Goal: Information Seeking & Learning: Check status

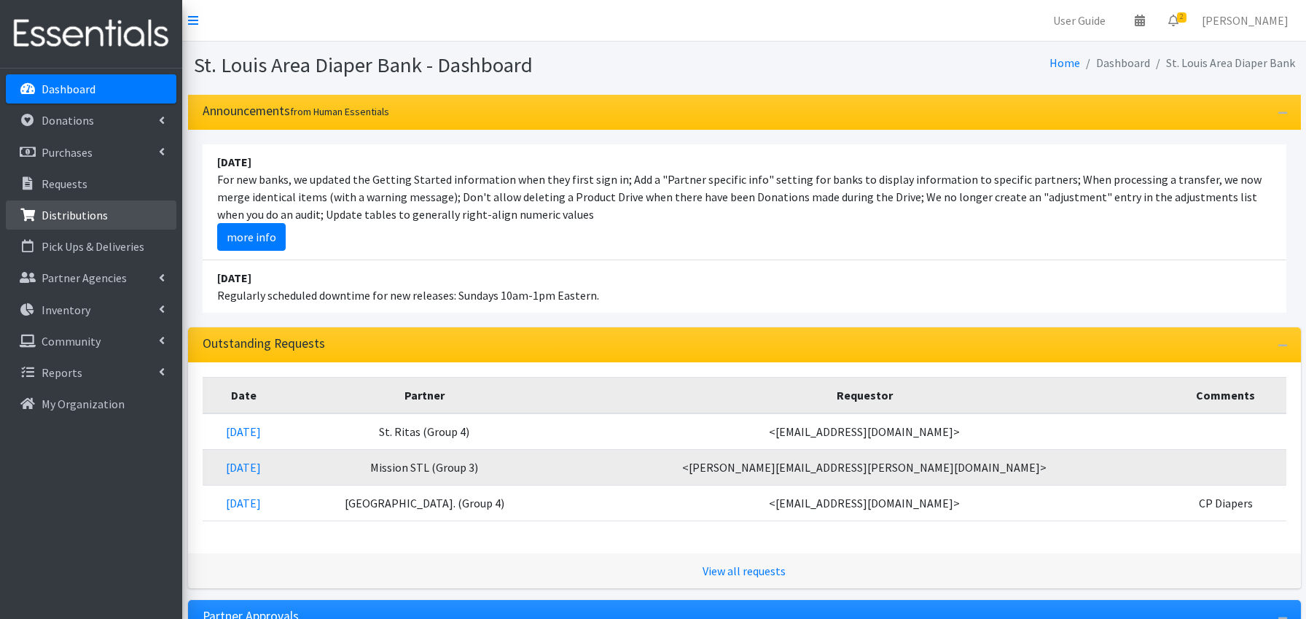
click at [103, 216] on p "Distributions" at bounding box center [75, 215] width 66 height 15
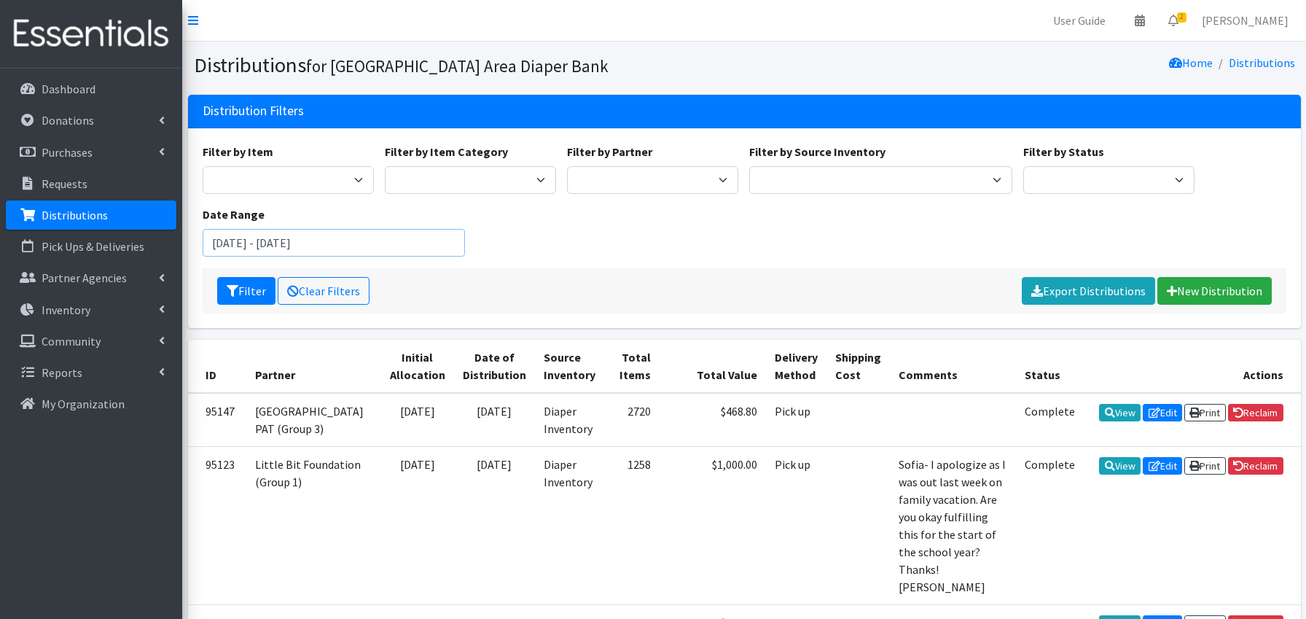
drag, startPoint x: 250, startPoint y: 243, endPoint x: 228, endPoint y: 243, distance: 21.9
click at [228, 243] on input "June 19, 2025 - September 19, 2025" at bounding box center [334, 243] width 263 height 28
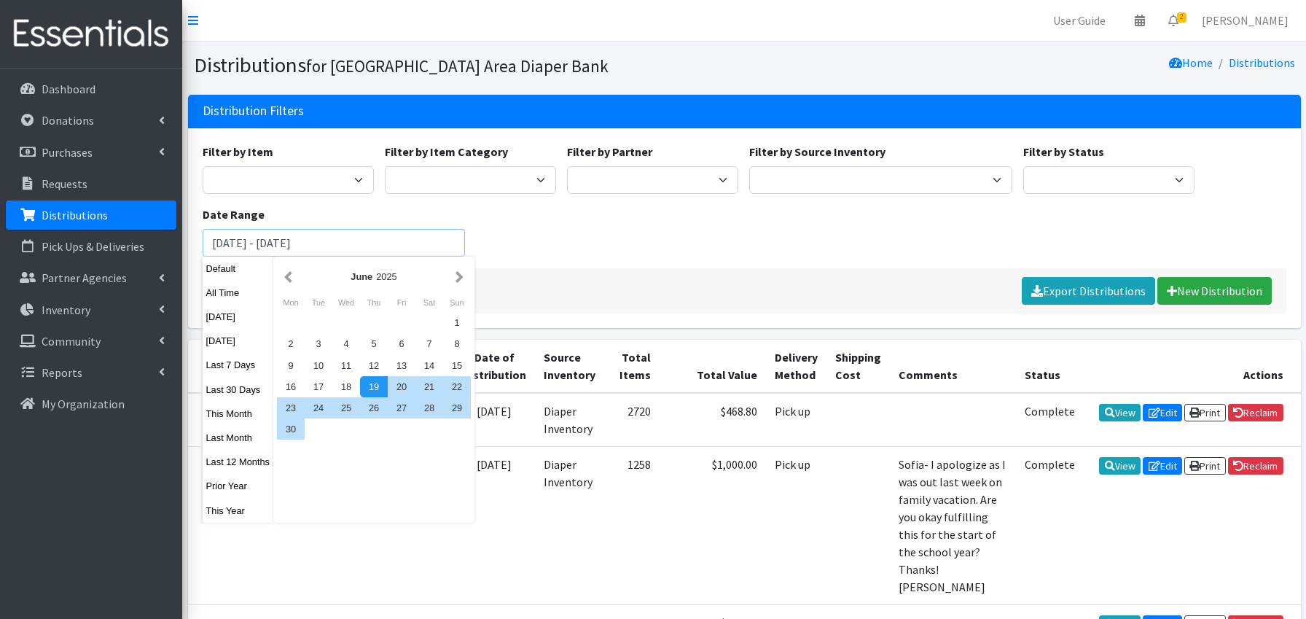
click at [316, 240] on input "June 19, 2025 - September 19, 2025" at bounding box center [334, 243] width 263 height 28
click at [240, 510] on button "This Year" at bounding box center [238, 510] width 71 height 21
type input "January 1, 2025 - December 31, 2025"
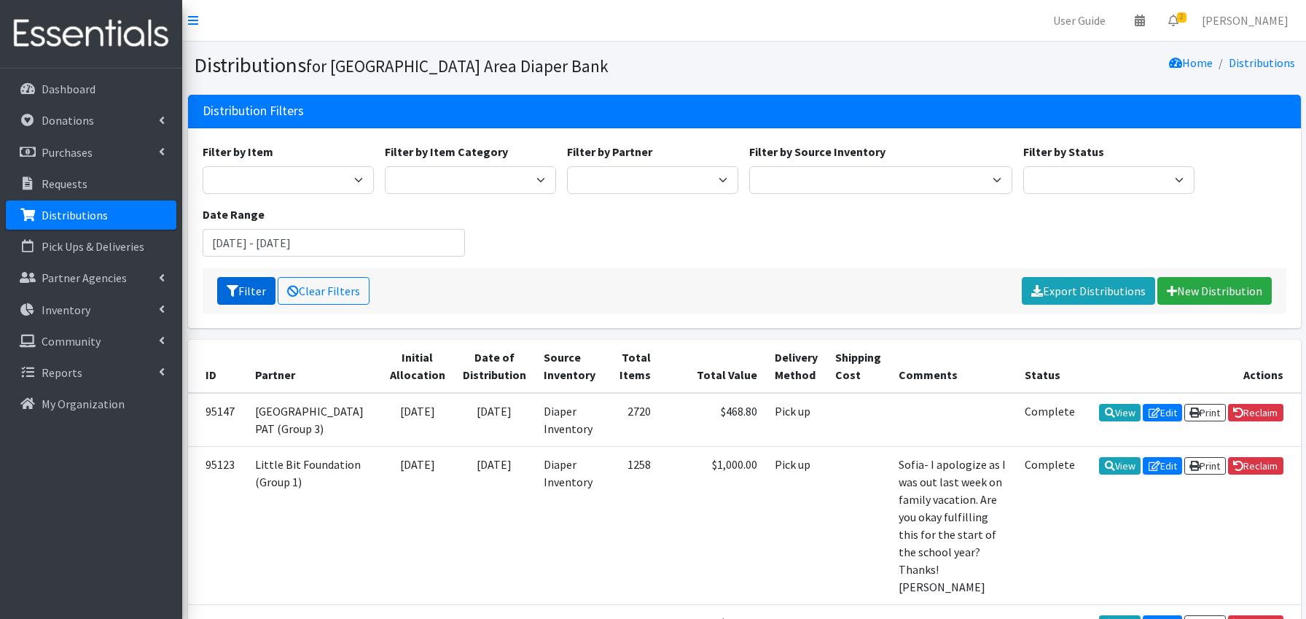
click at [251, 288] on button "Filter" at bounding box center [246, 291] width 58 height 28
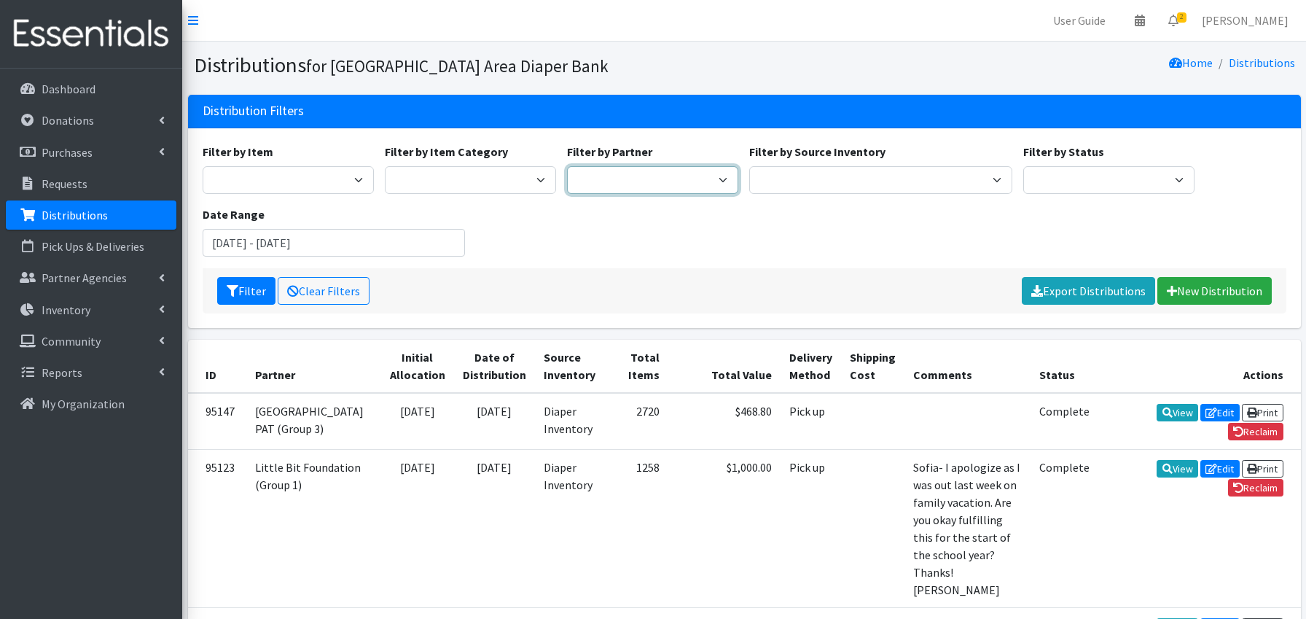
click at [688, 181] on select "Affinia Healthcare (Group 2) Annie Malone (Group 1) Assistance League of St. Lo…" at bounding box center [652, 180] width 171 height 28
select select "7699"
click at [243, 290] on button "Filter" at bounding box center [246, 291] width 58 height 28
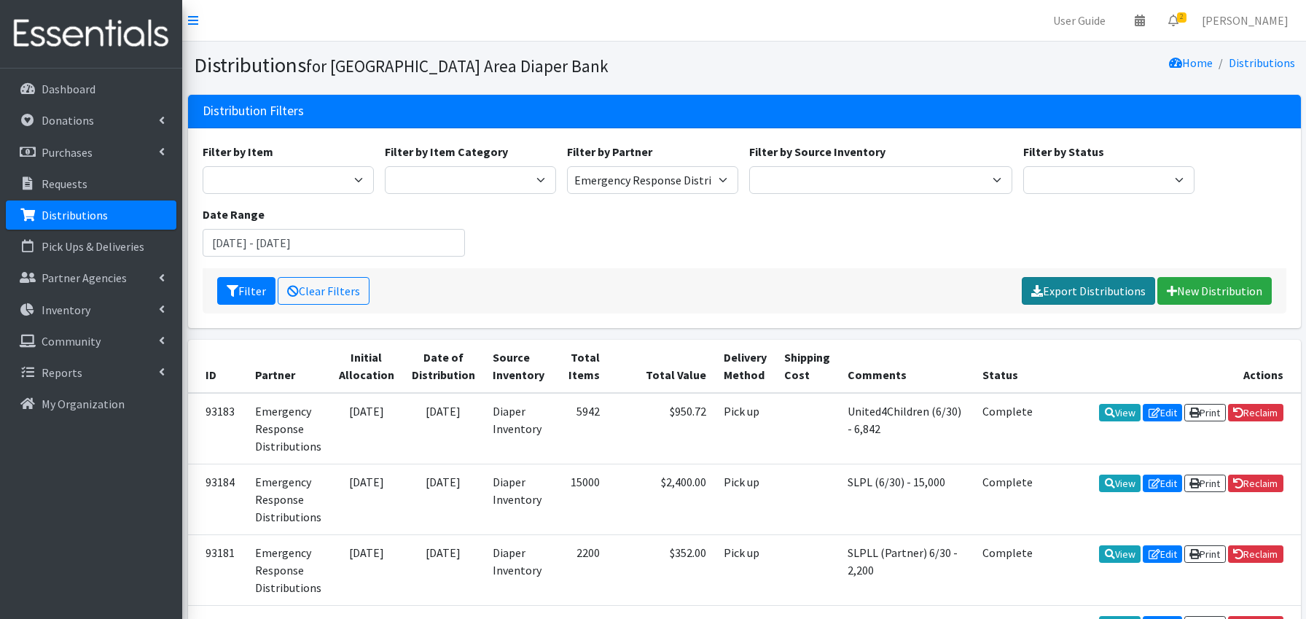
click at [1104, 293] on link "Export Distributions" at bounding box center [1087, 291] width 133 height 28
click at [243, 287] on button "Filter" at bounding box center [246, 291] width 58 height 28
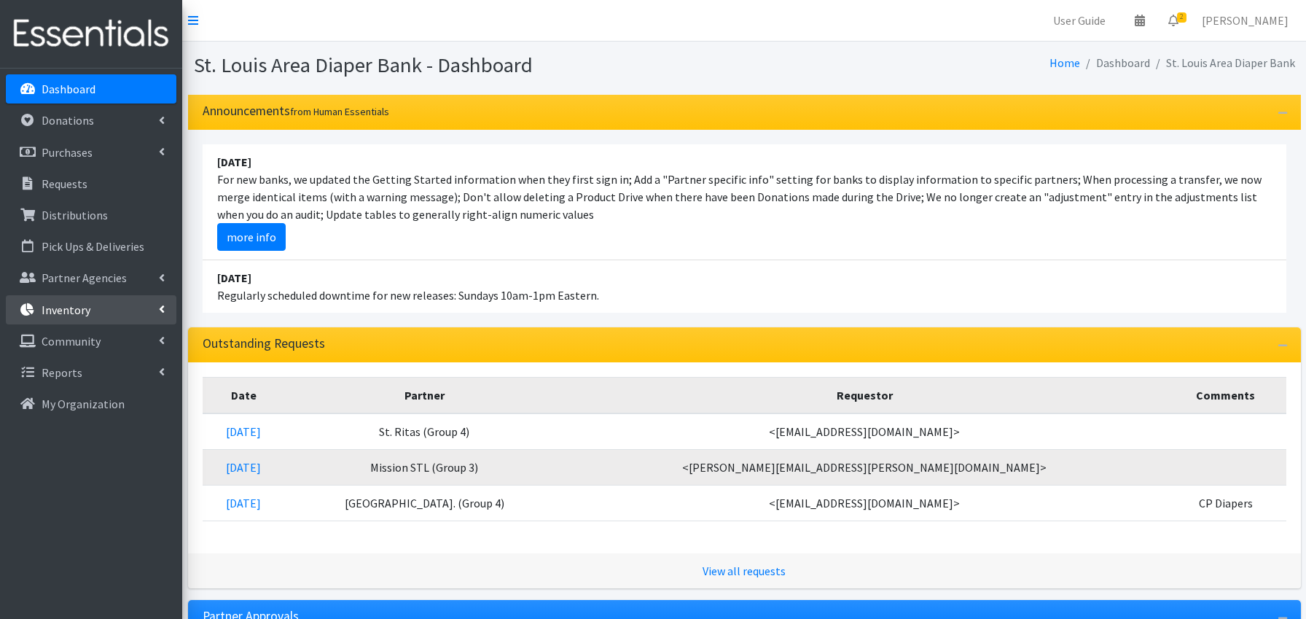
click at [124, 312] on link "Inventory" at bounding box center [91, 309] width 170 height 29
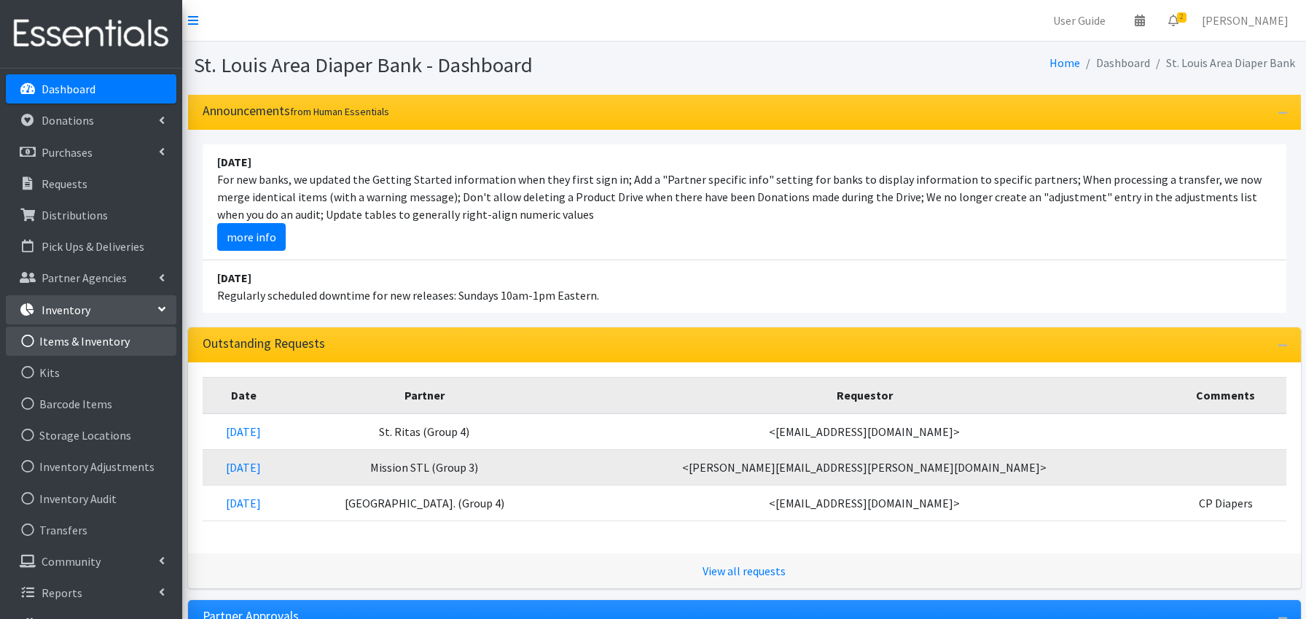
click at [108, 343] on link "Items & Inventory" at bounding box center [91, 340] width 170 height 29
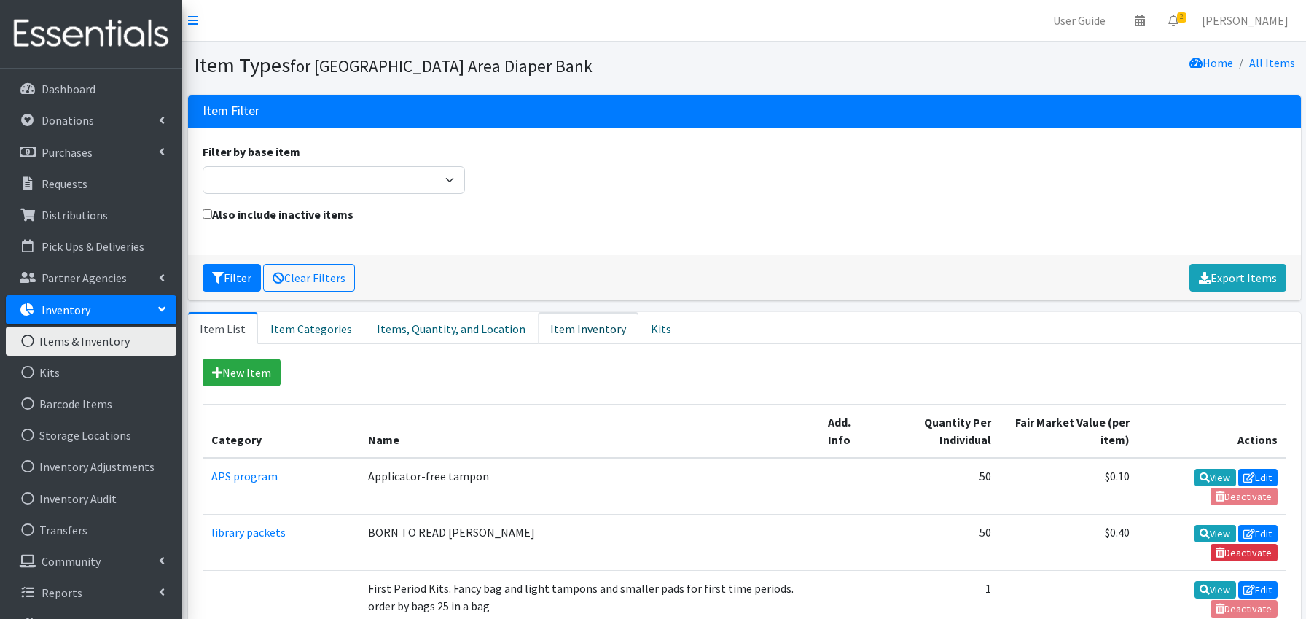
click at [569, 329] on link "Item Inventory" at bounding box center [588, 328] width 101 height 32
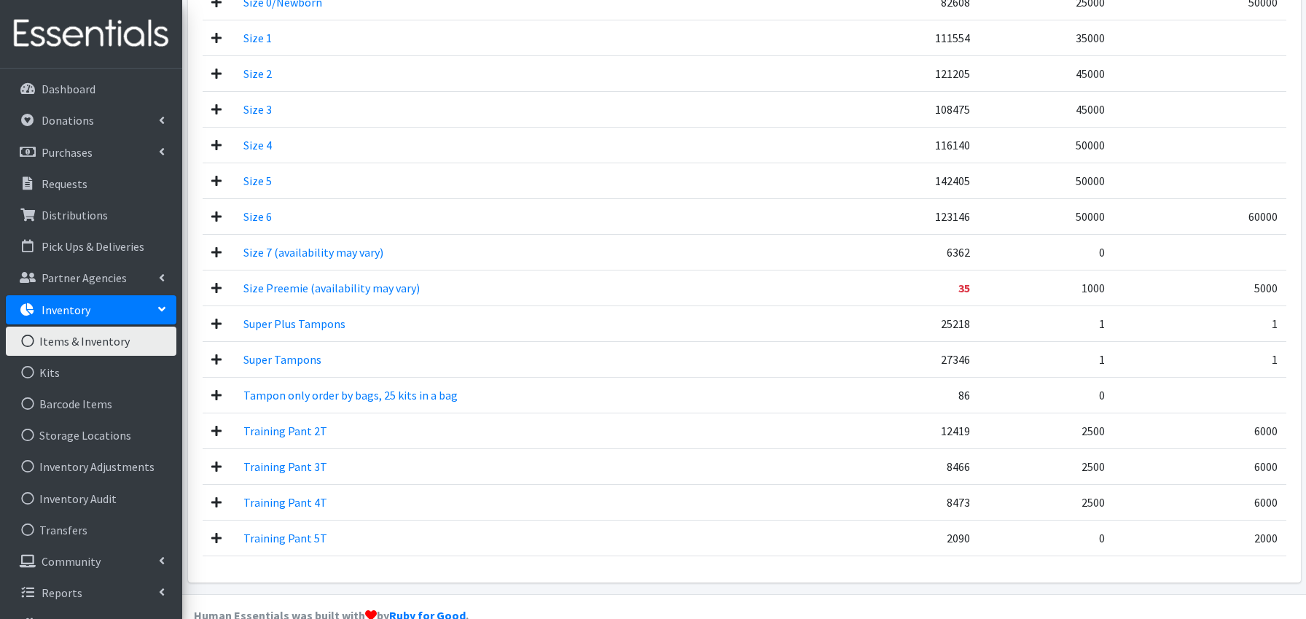
scroll to position [1271, 0]
